Goal: Task Accomplishment & Management: Use online tool/utility

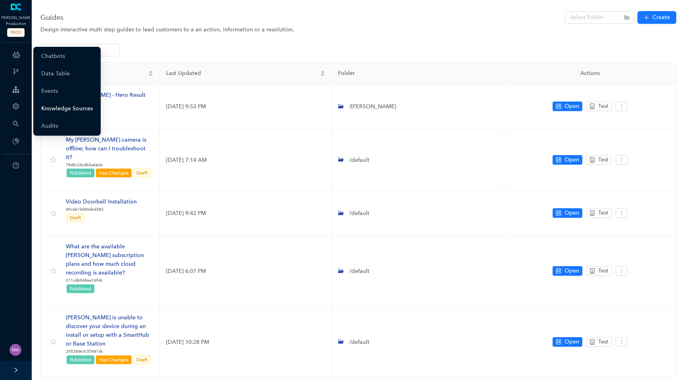
click at [68, 113] on link "Knowledge Sources" at bounding box center [67, 109] width 52 height 16
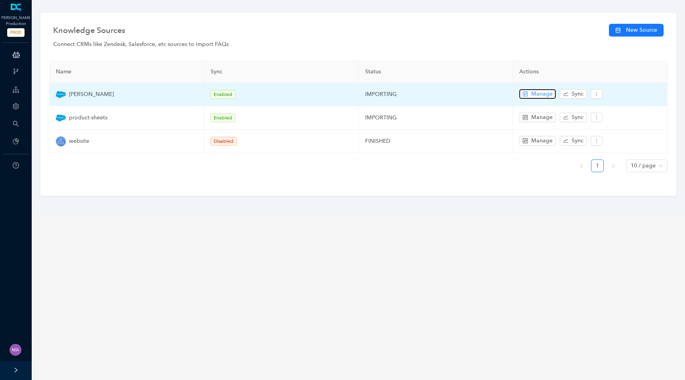
click at [529, 92] on button "Manage" at bounding box center [537, 94] width 36 height 10
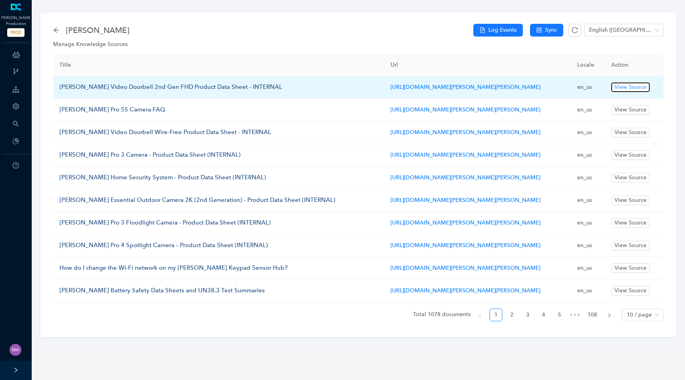
click at [646, 85] on span "View Source" at bounding box center [631, 87] width 32 height 9
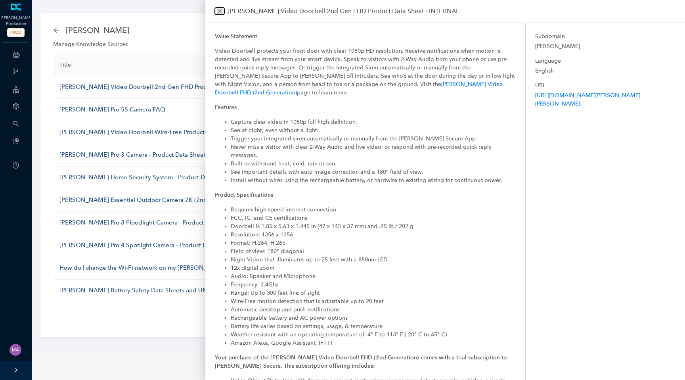
click at [216, 12] on button "Close" at bounding box center [220, 11] width 10 height 7
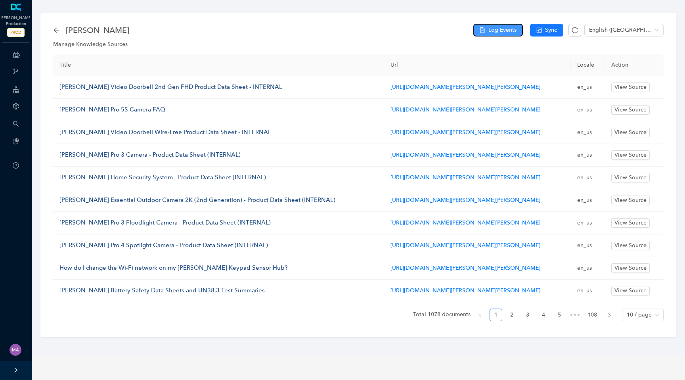
click at [497, 31] on span "Log Events" at bounding box center [502, 30] width 28 height 9
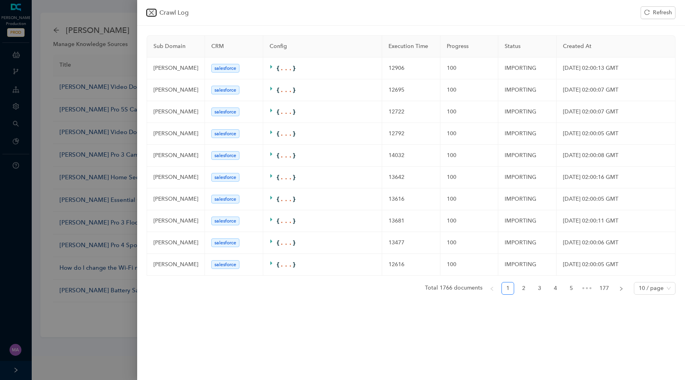
click at [148, 14] on icon "close" at bounding box center [151, 13] width 6 height 6
